Goal: Task Accomplishment & Management: Manage account settings

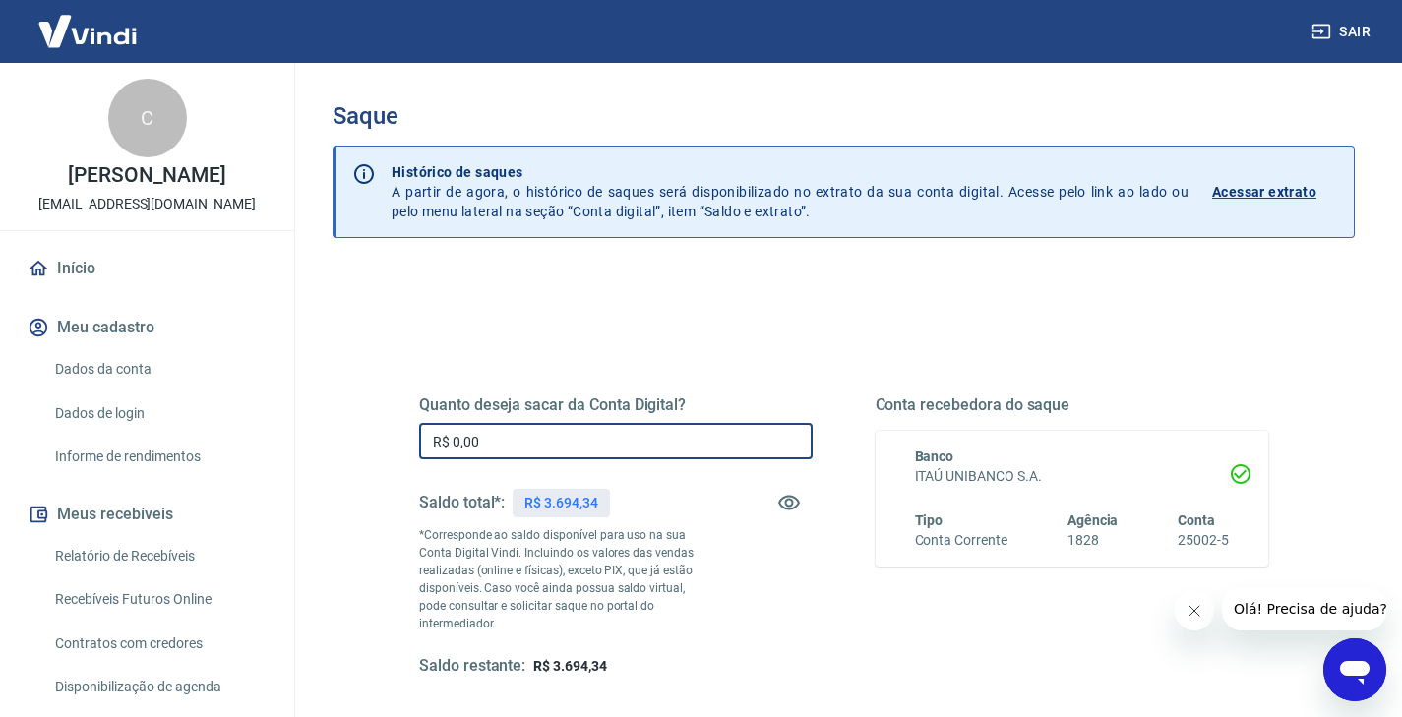
drag, startPoint x: 496, startPoint y: 446, endPoint x: 436, endPoint y: 415, distance: 67.3
click at [436, 415] on div "Quanto deseja sacar da Conta Digital? R$ 0,00 ​ Saldo total*: R$ 3.694,34 *Corr…" at bounding box center [616, 535] width 394 height 281
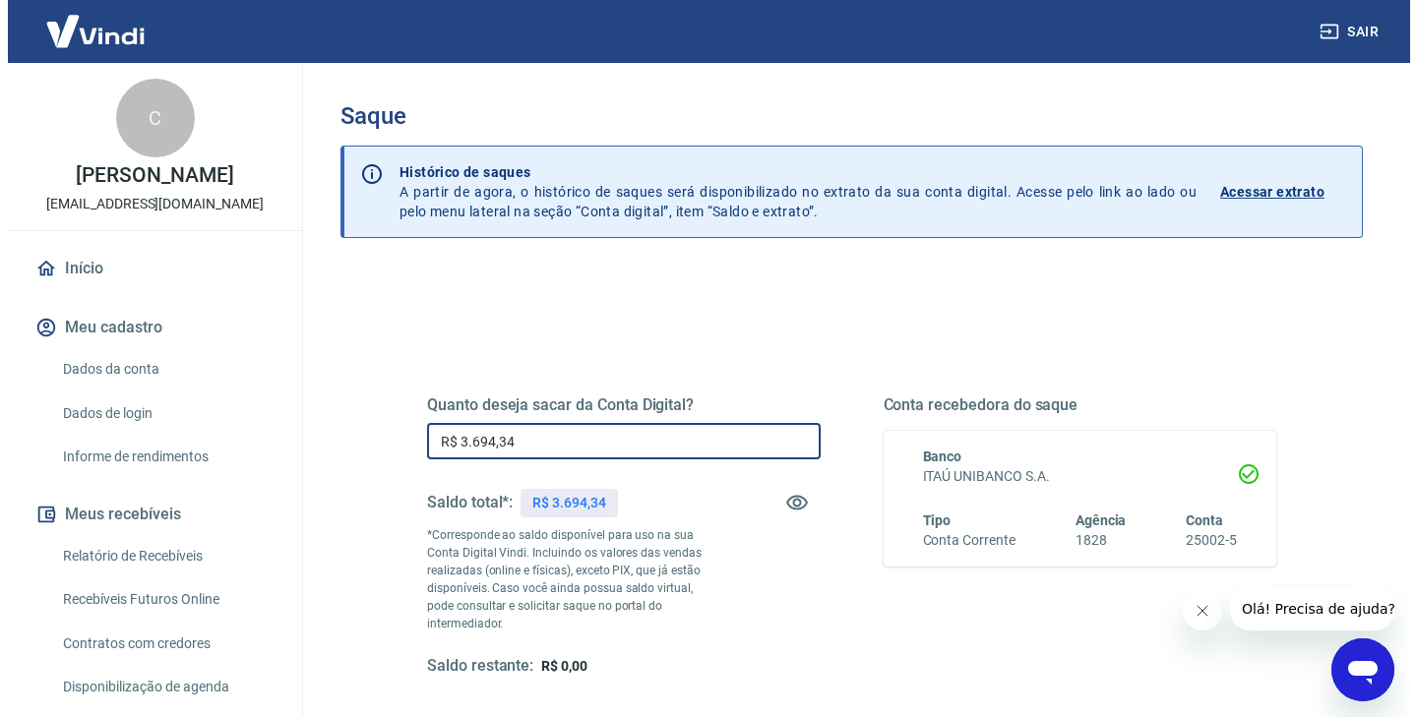
scroll to position [183, 0]
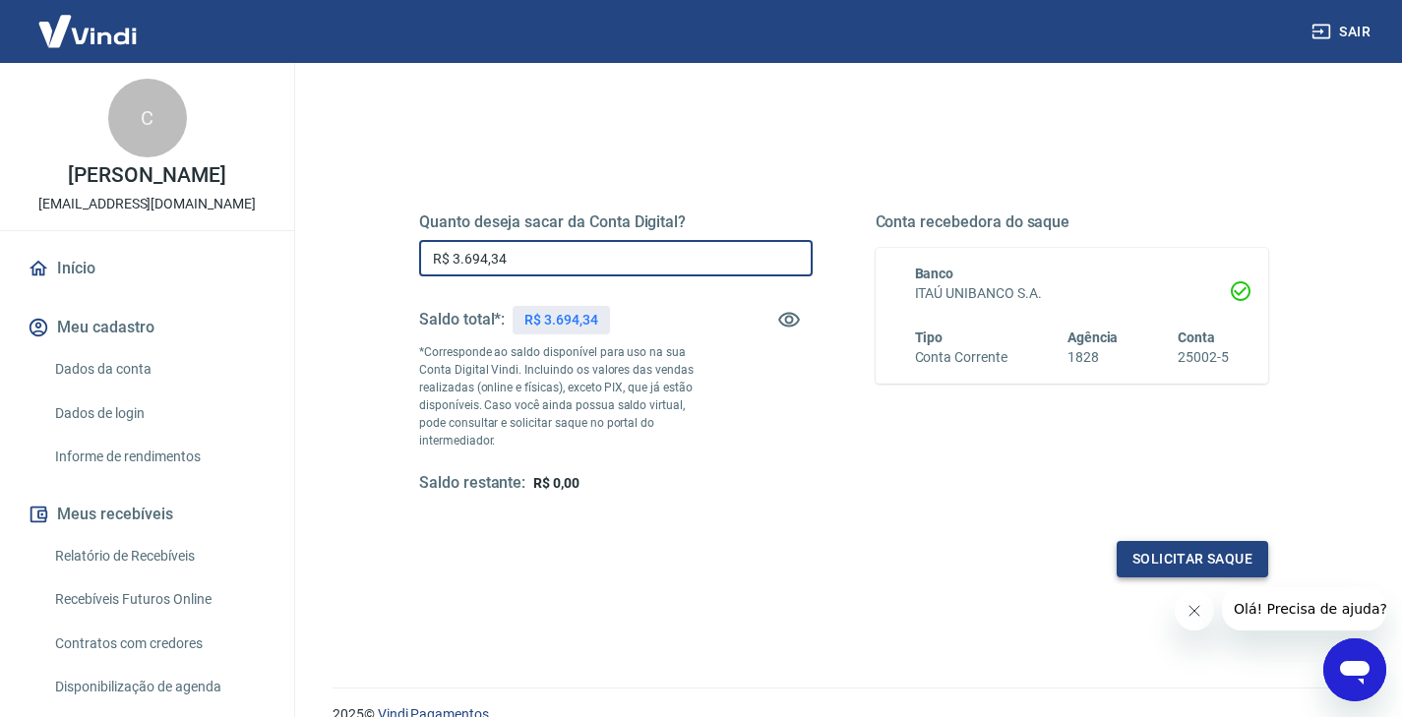
type input "R$ 3.694,34"
click at [1177, 548] on button "Solicitar saque" at bounding box center [1193, 559] width 152 height 36
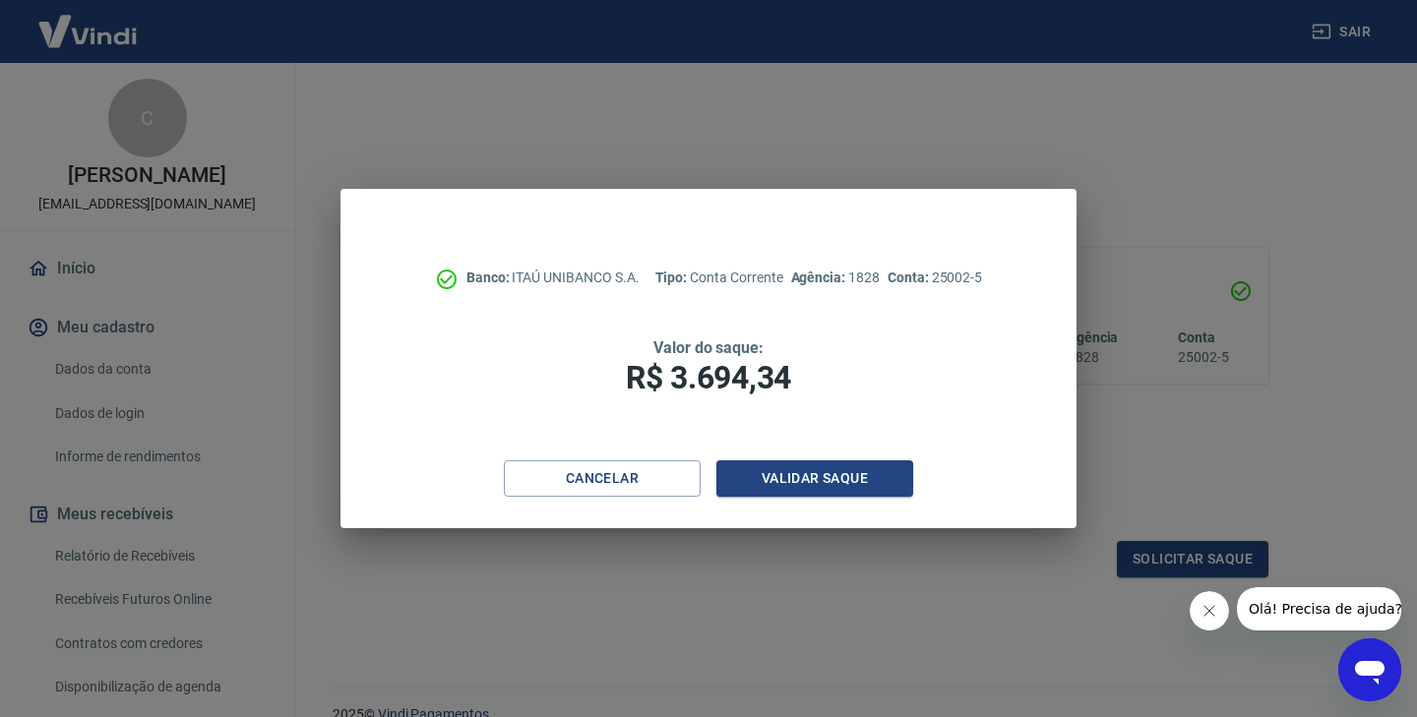
click at [1203, 612] on icon "Fechar mensagem da empresa" at bounding box center [1209, 611] width 16 height 16
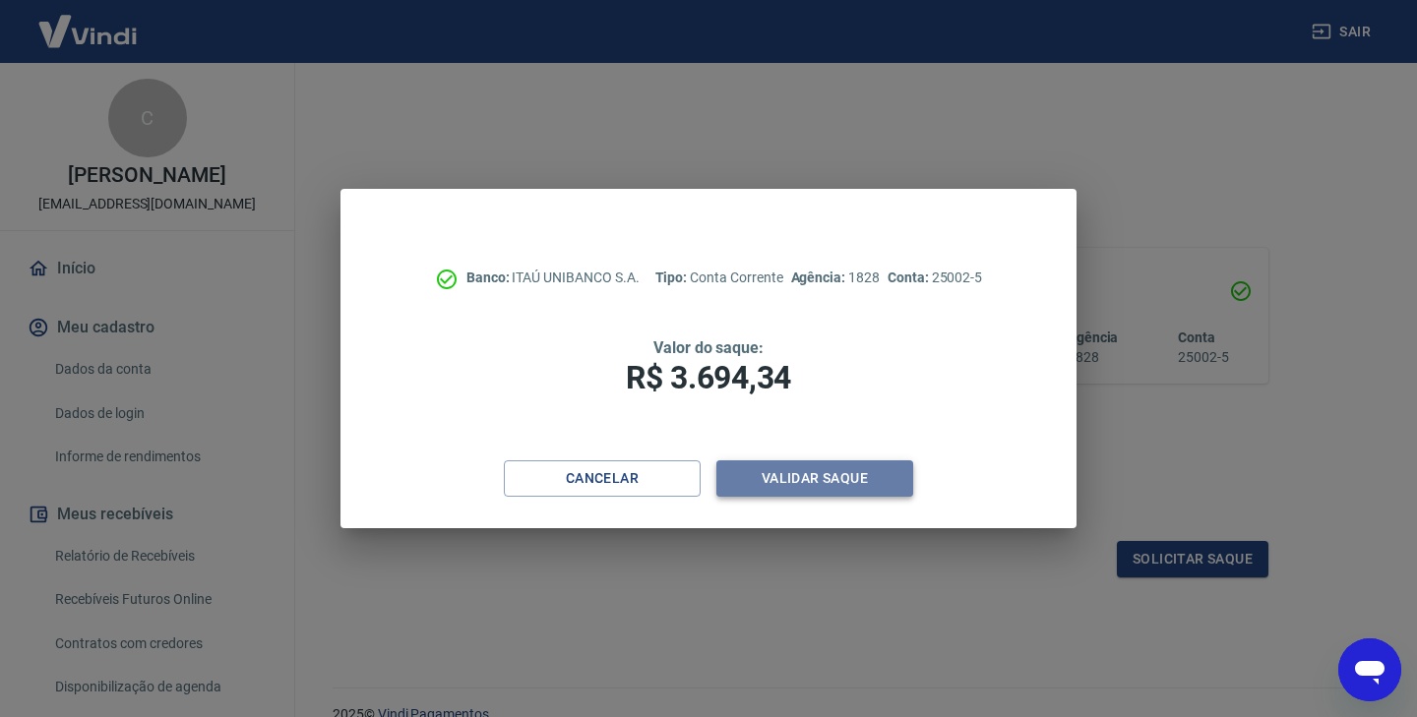
click at [856, 475] on button "Validar saque" at bounding box center [814, 478] width 197 height 36
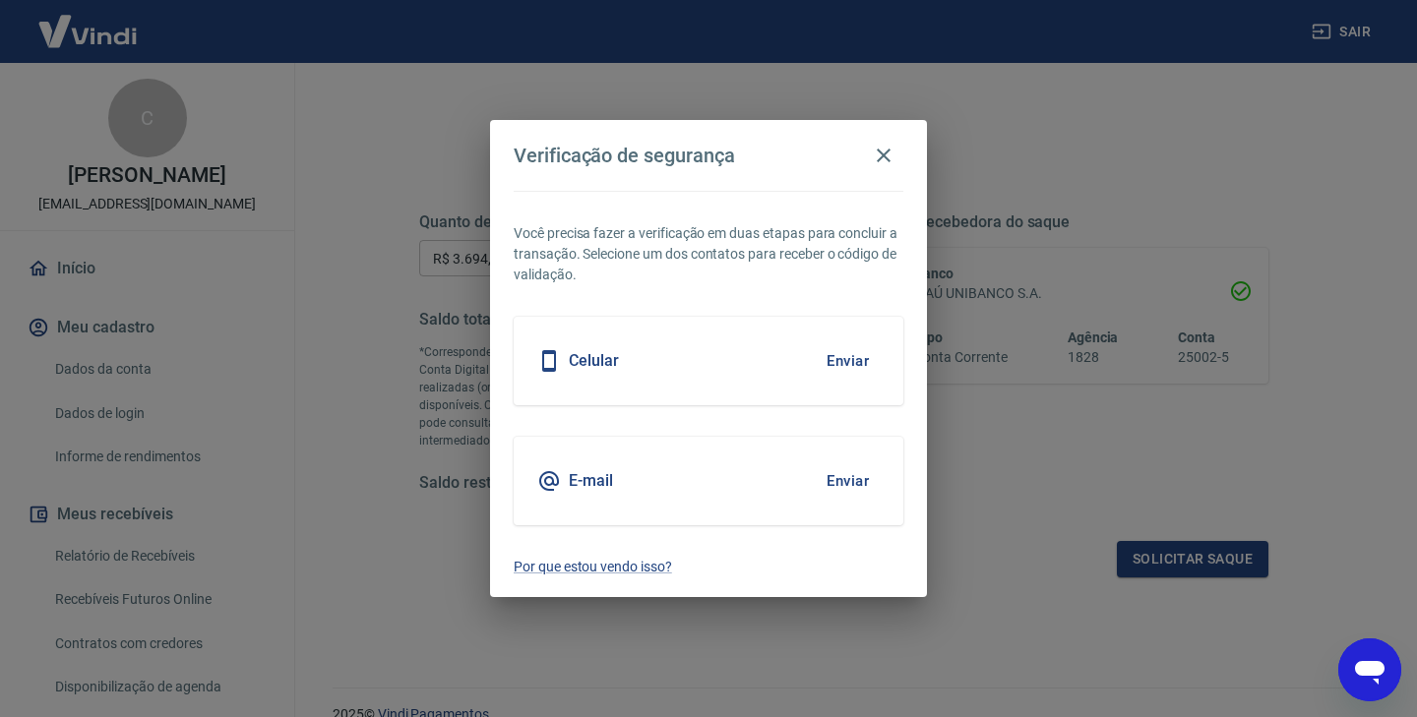
click at [838, 357] on button "Enviar" at bounding box center [848, 360] width 64 height 41
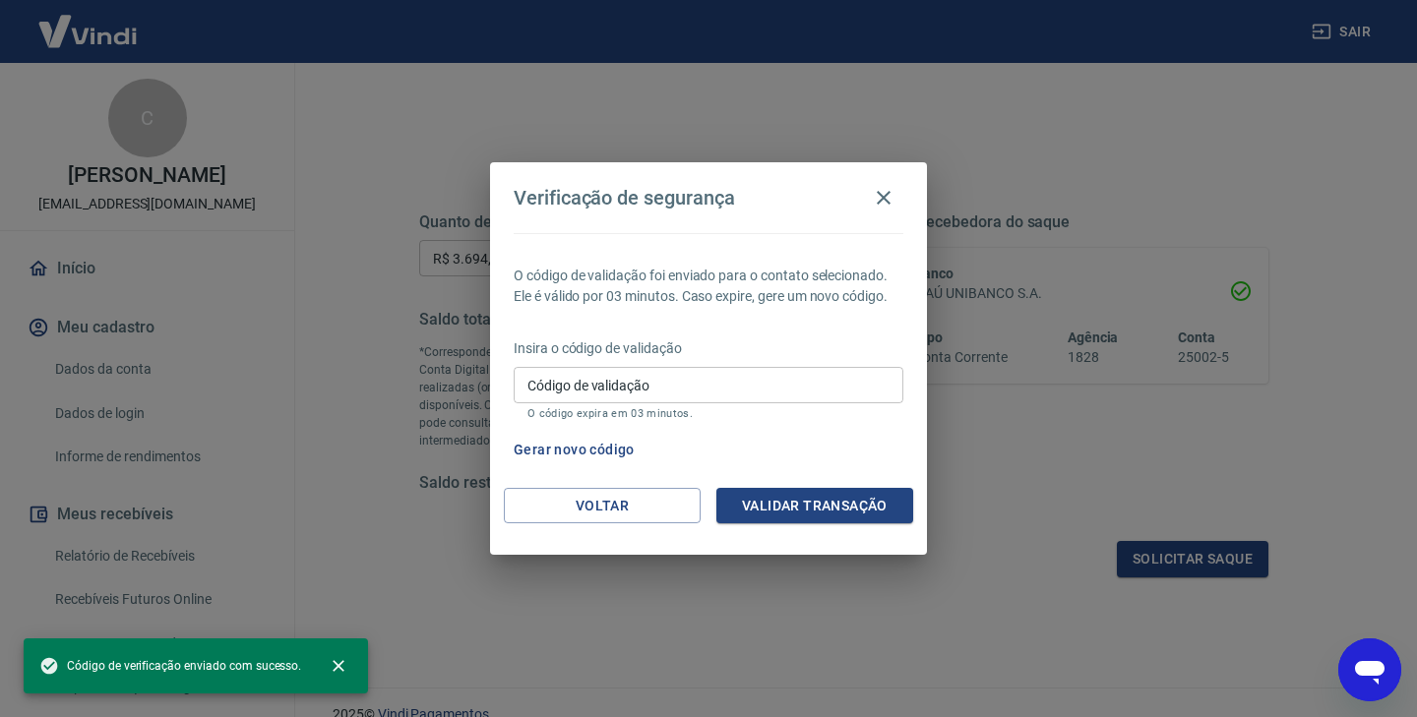
click at [805, 389] on input "Código de validação" at bounding box center [709, 385] width 390 height 36
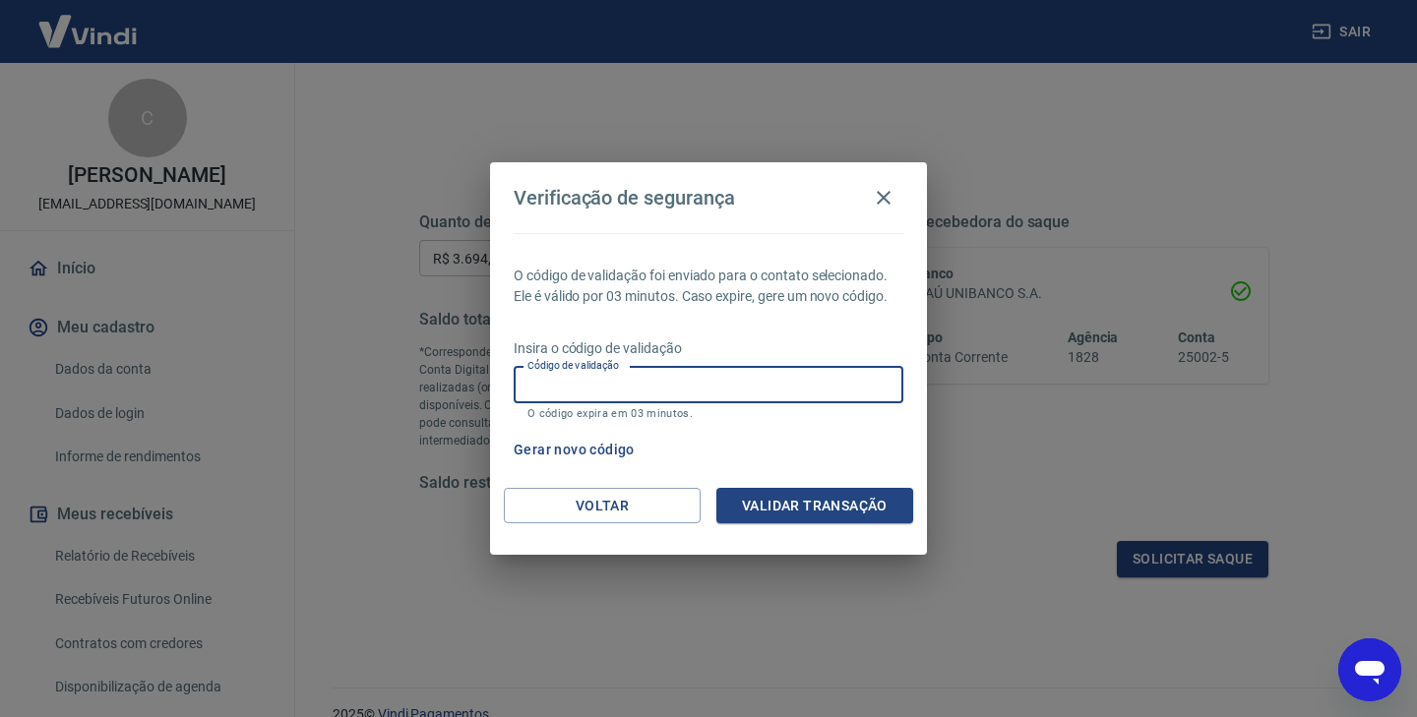
click at [865, 384] on input "Código de validação" at bounding box center [709, 385] width 390 height 36
type input "614231"
click at [771, 510] on button "Validar transação" at bounding box center [814, 506] width 197 height 36
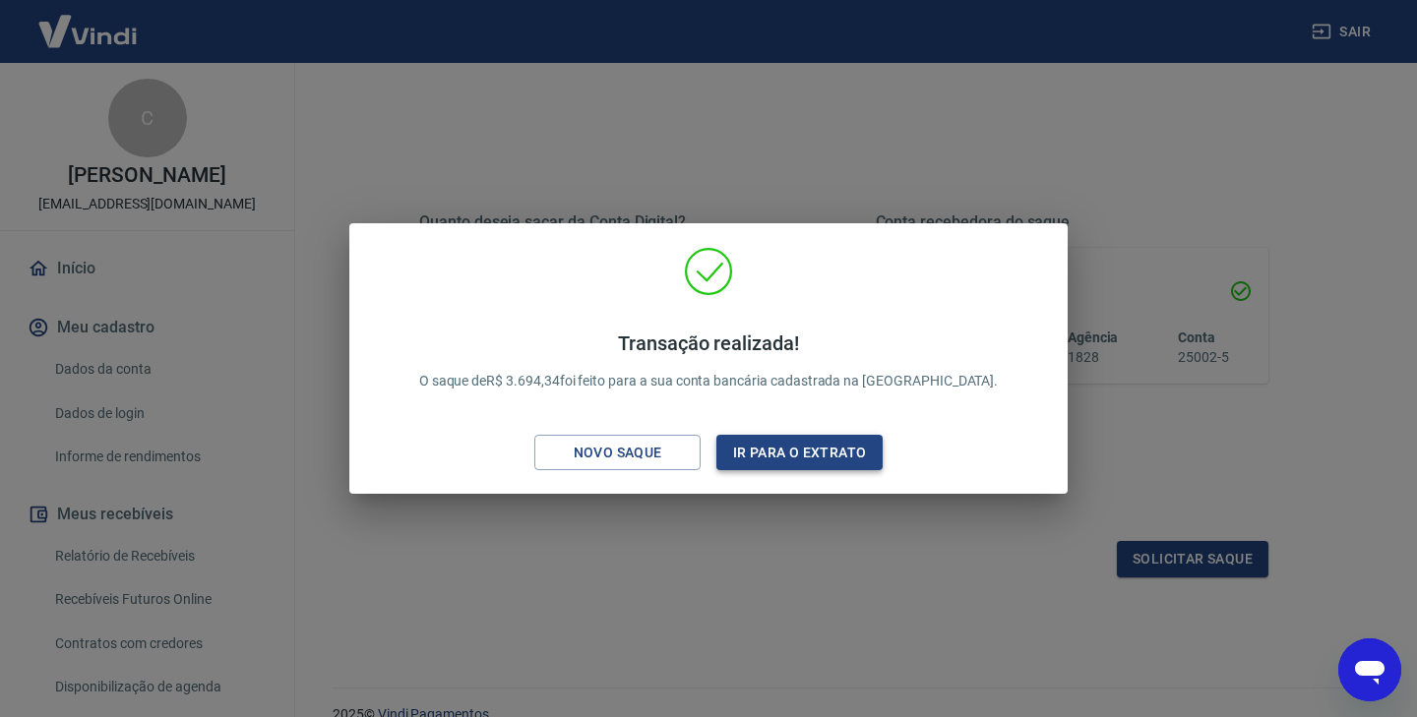
click at [764, 462] on button "Ir para o extrato" at bounding box center [799, 453] width 166 height 36
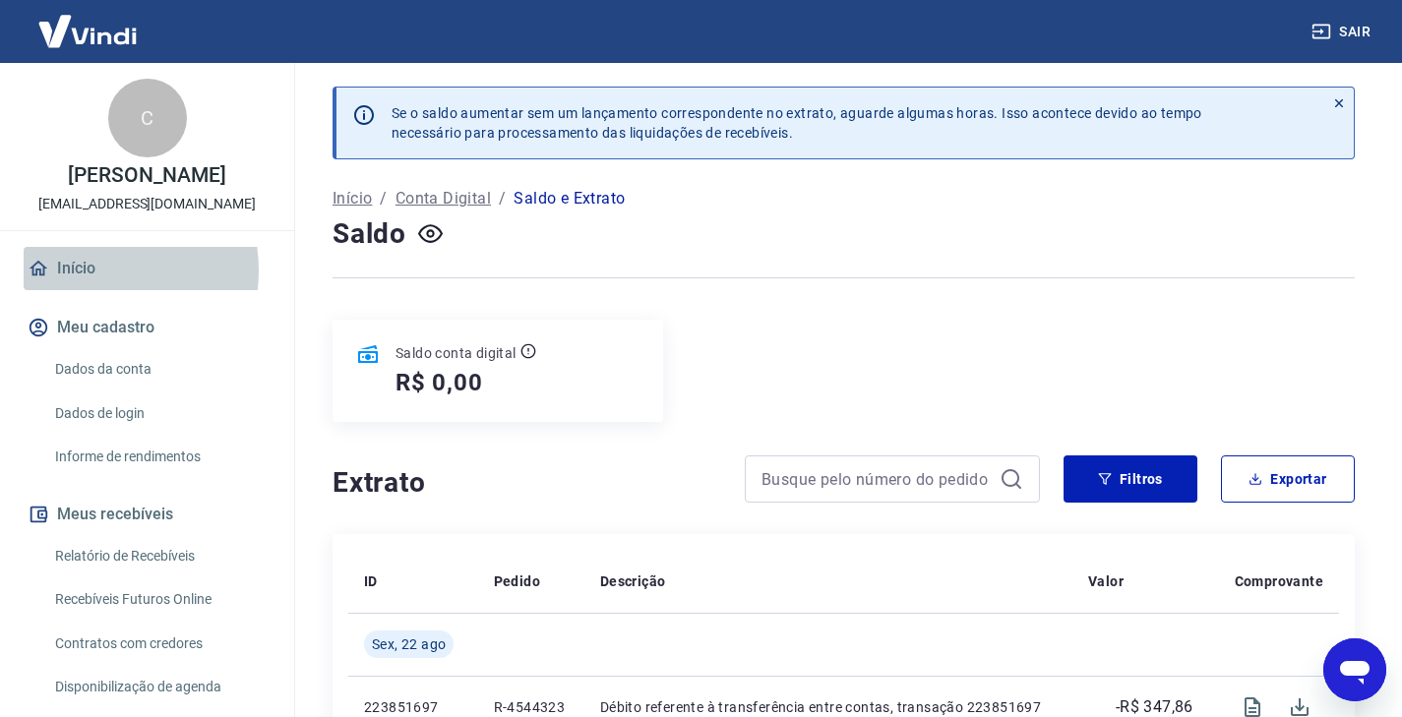
click at [91, 271] on link "Início" at bounding box center [147, 268] width 247 height 43
